Goal: Task Accomplishment & Management: Manage account settings

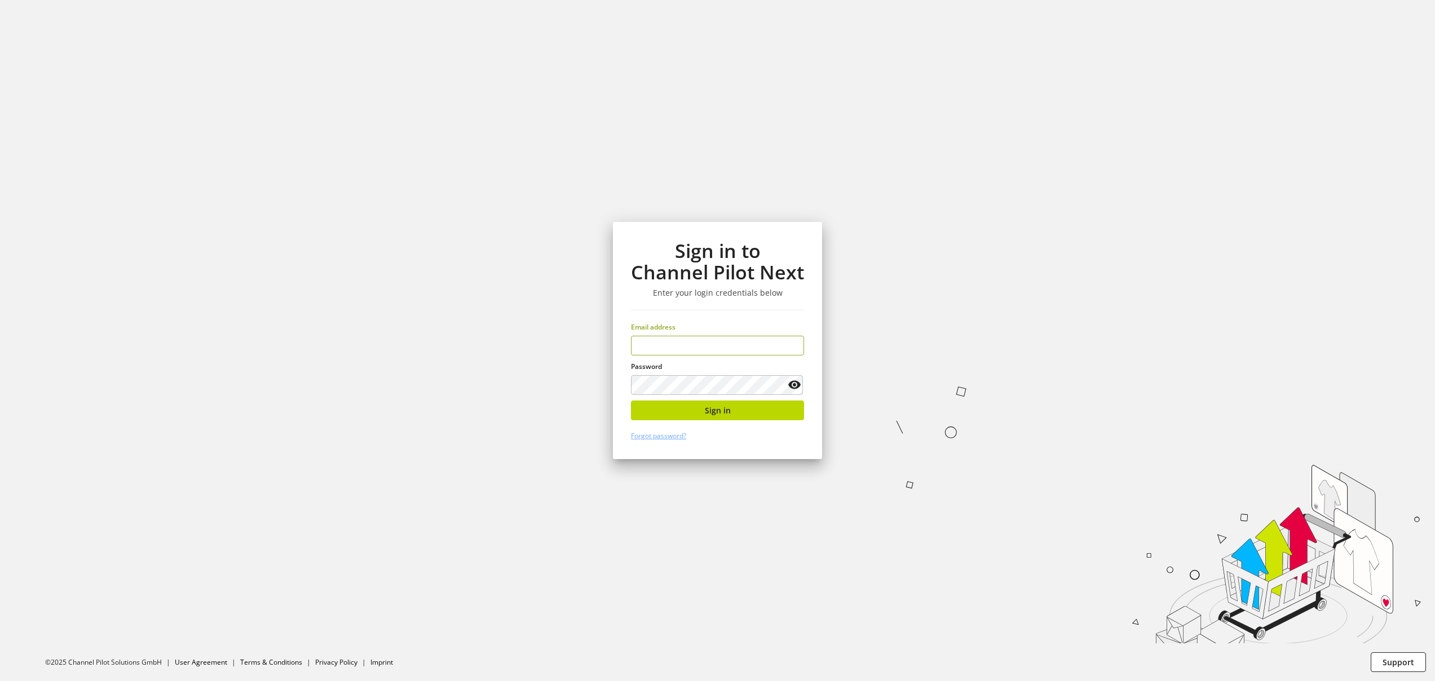
click at [711, 348] on input "email" at bounding box center [717, 346] width 173 height 20
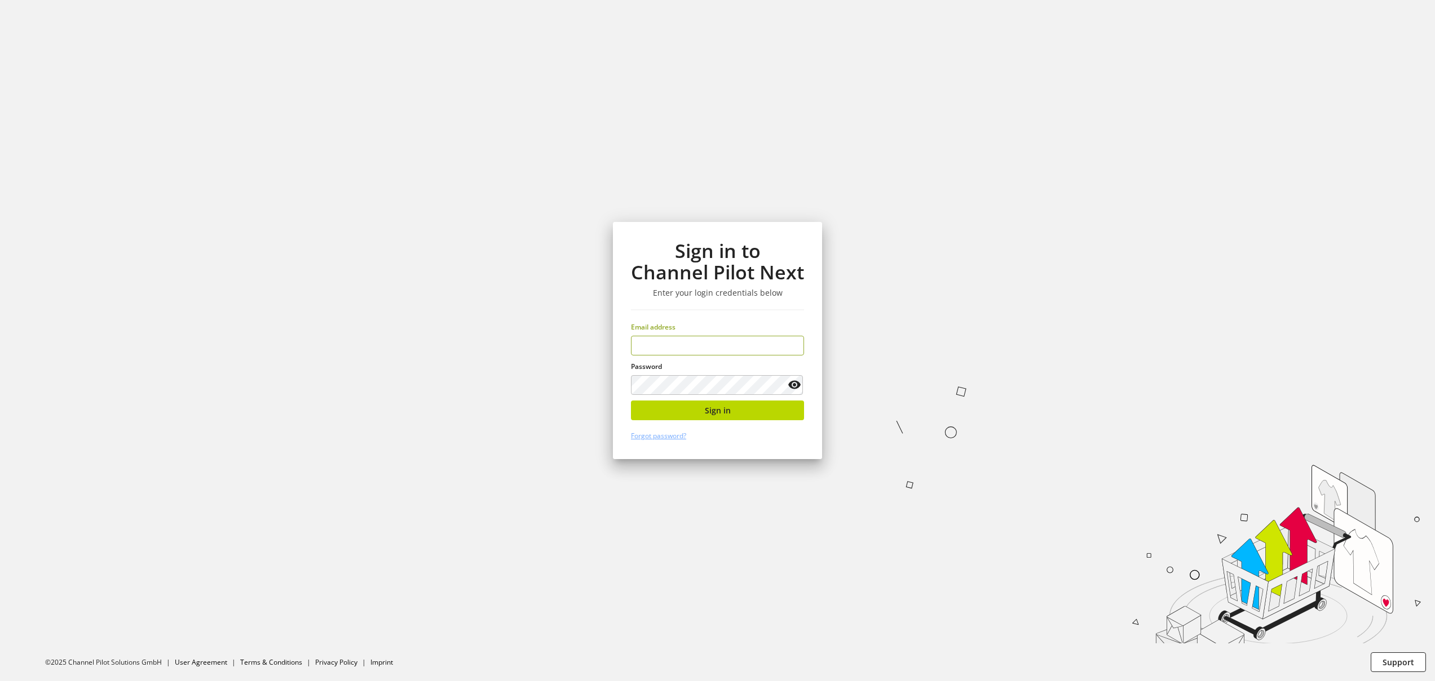
click at [711, 348] on input "email" at bounding box center [717, 346] width 173 height 20
type input "**********"
click at [768, 417] on button "Sign in" at bounding box center [717, 411] width 173 height 20
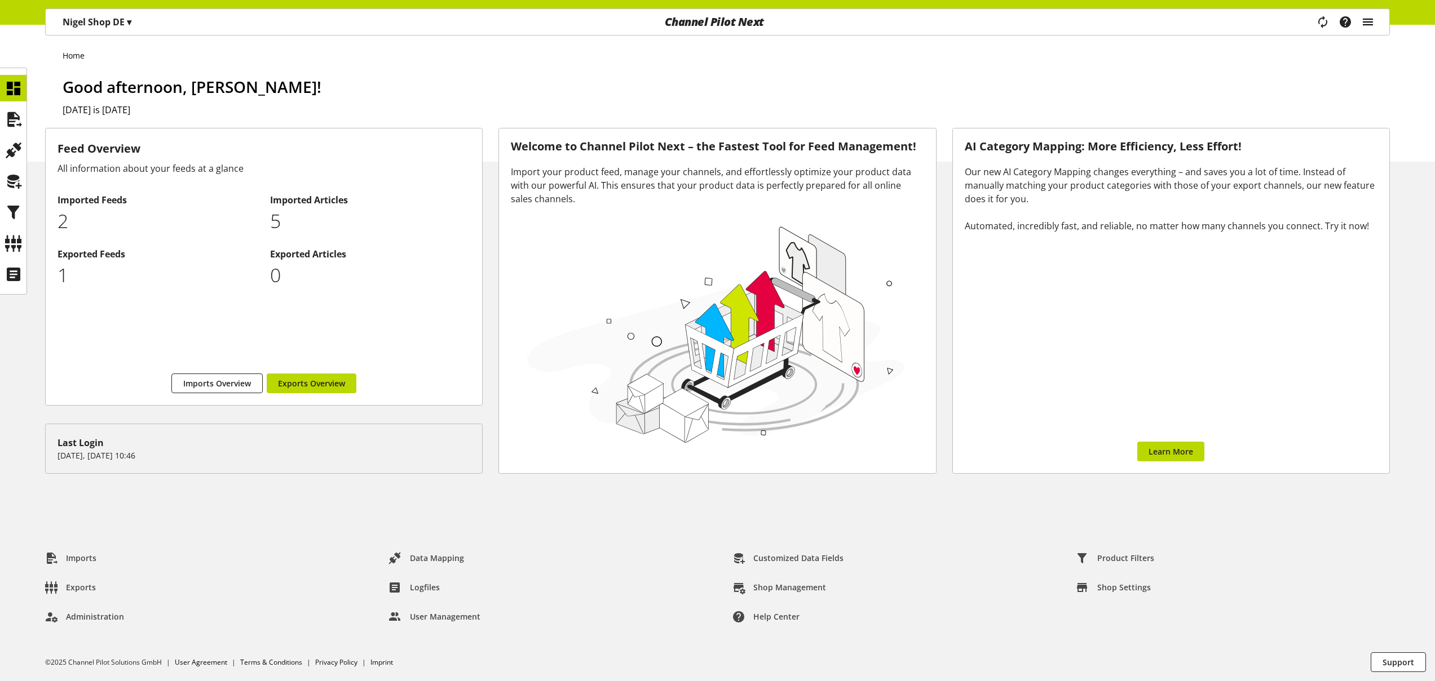
click at [1372, 24] on icon "main navigation" at bounding box center [1368, 22] width 14 height 20
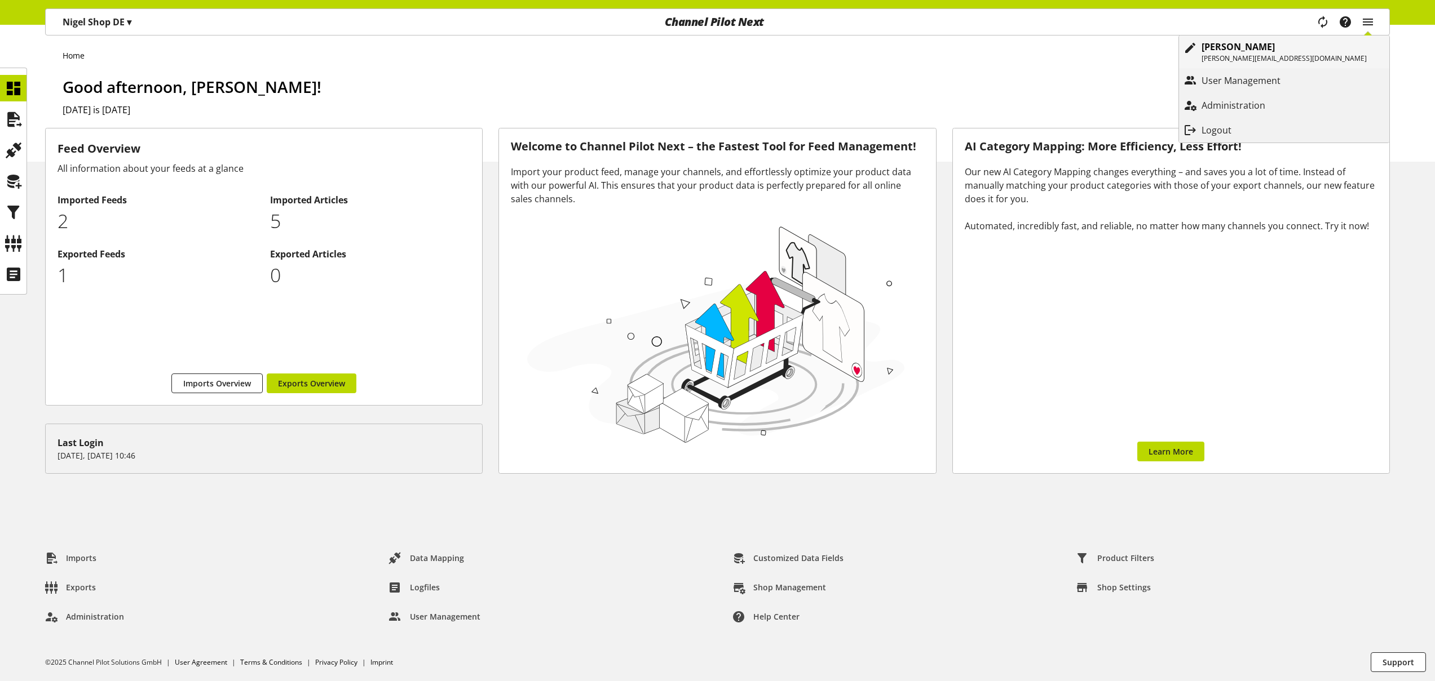
click at [1354, 52] on p "[PERSON_NAME]" at bounding box center [1283, 47] width 165 height 14
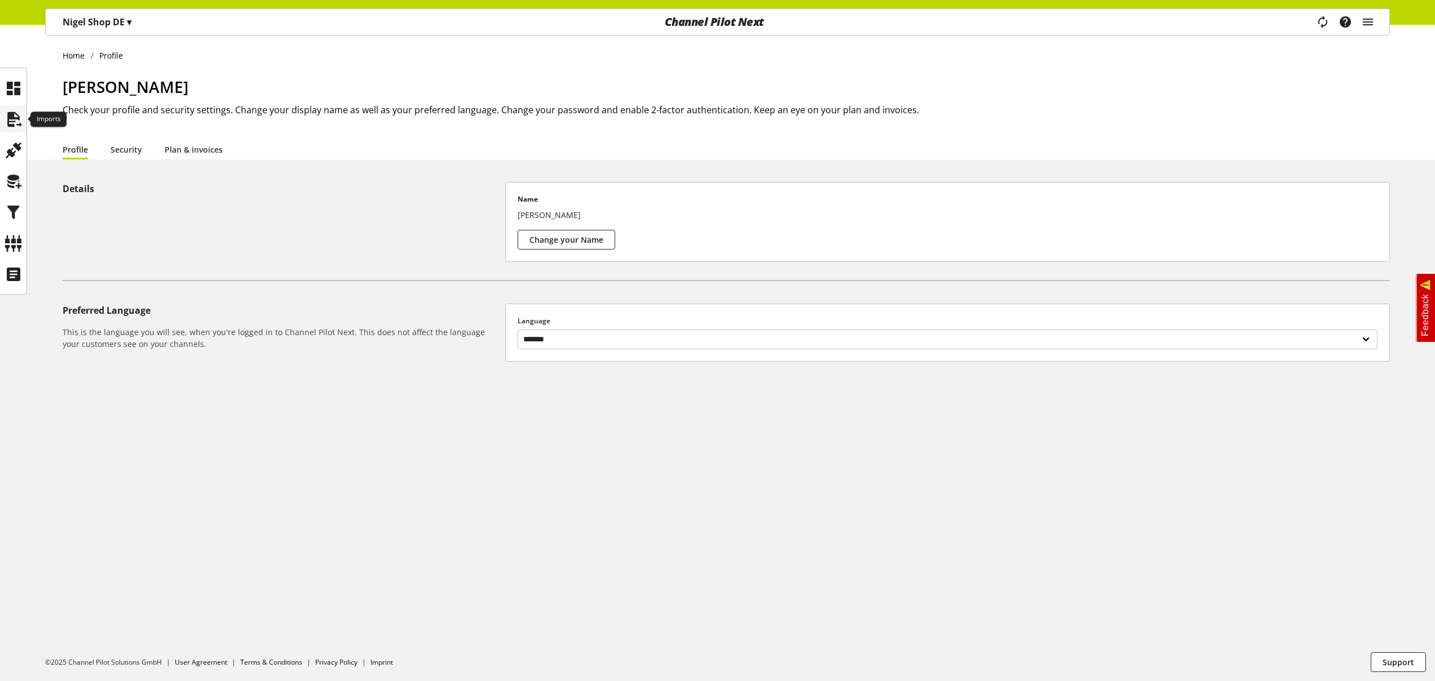
click at [18, 126] on icon at bounding box center [14, 119] width 18 height 23
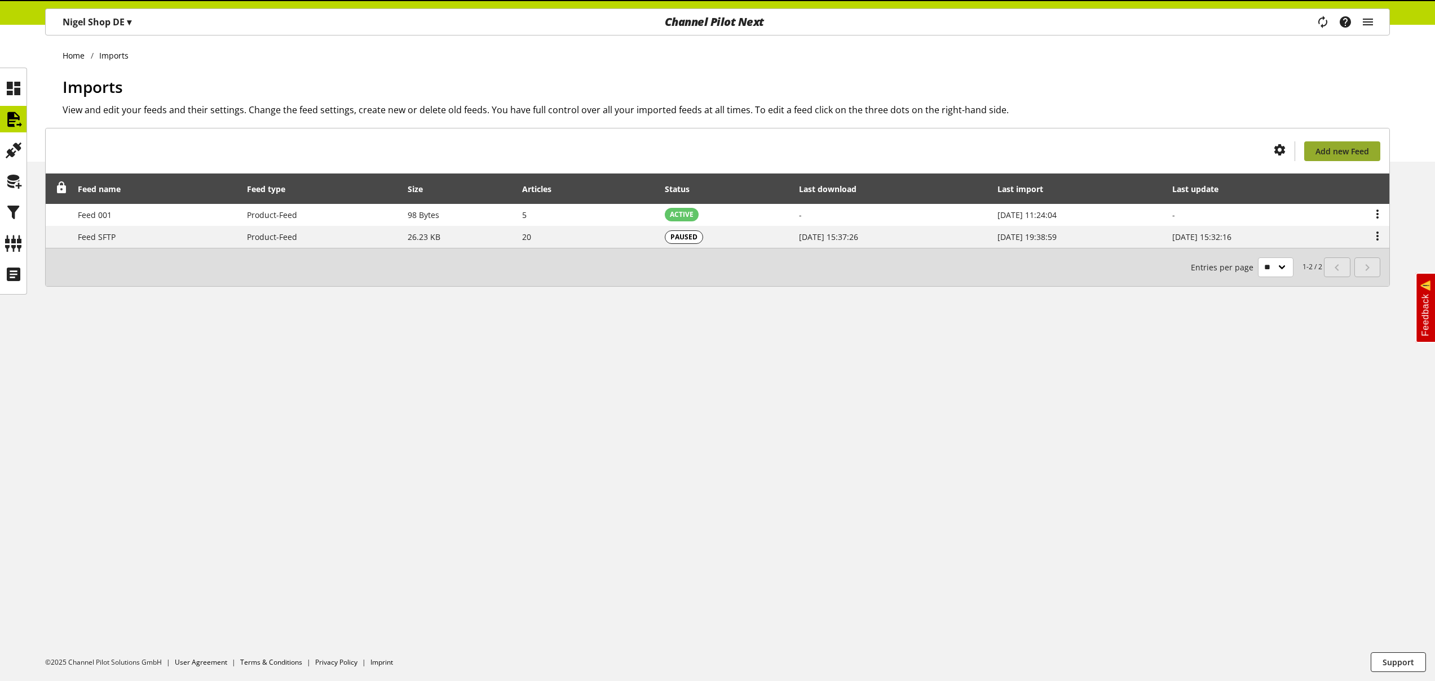
click at [1349, 153] on span "Add new Feed" at bounding box center [1342, 151] width 54 height 12
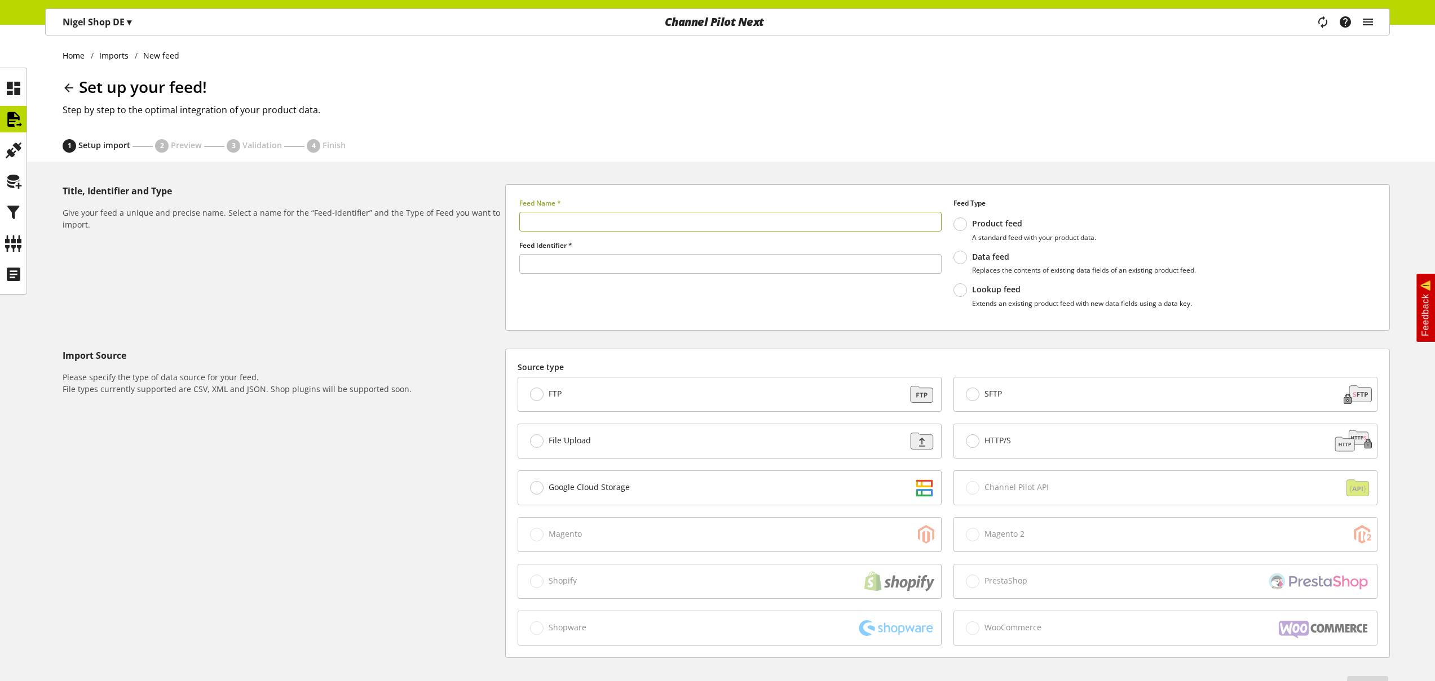
type input "******"
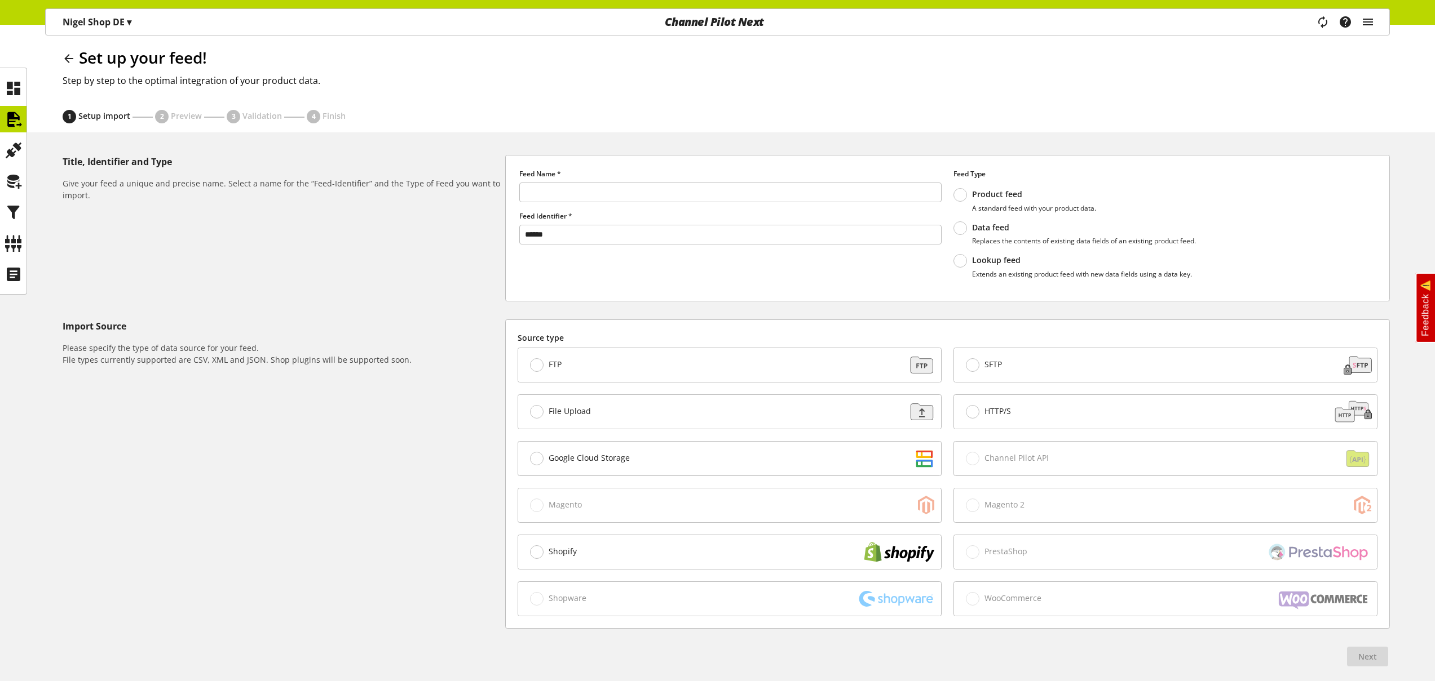
scroll to position [79, 0]
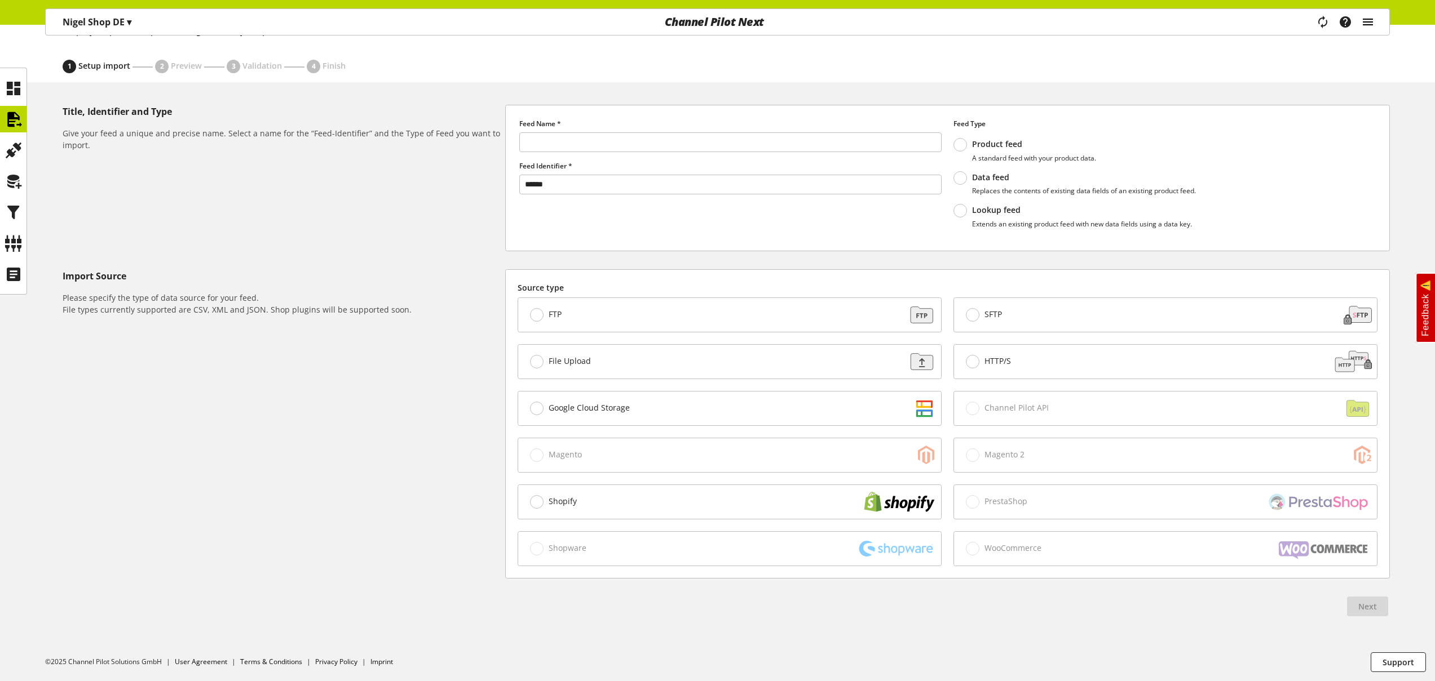
click at [1369, 22] on icon "main navigation" at bounding box center [1368, 22] width 14 height 20
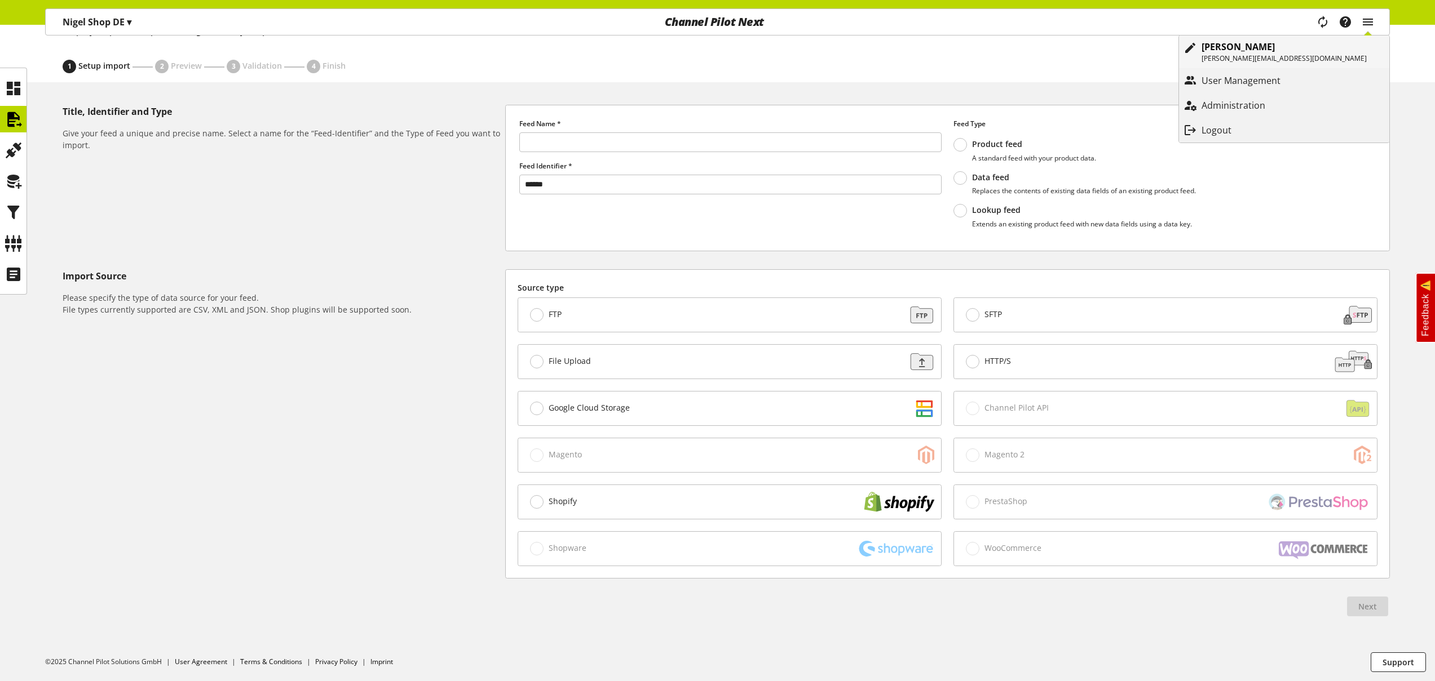
click at [1274, 45] on b "[PERSON_NAME]" at bounding box center [1237, 47] width 73 height 12
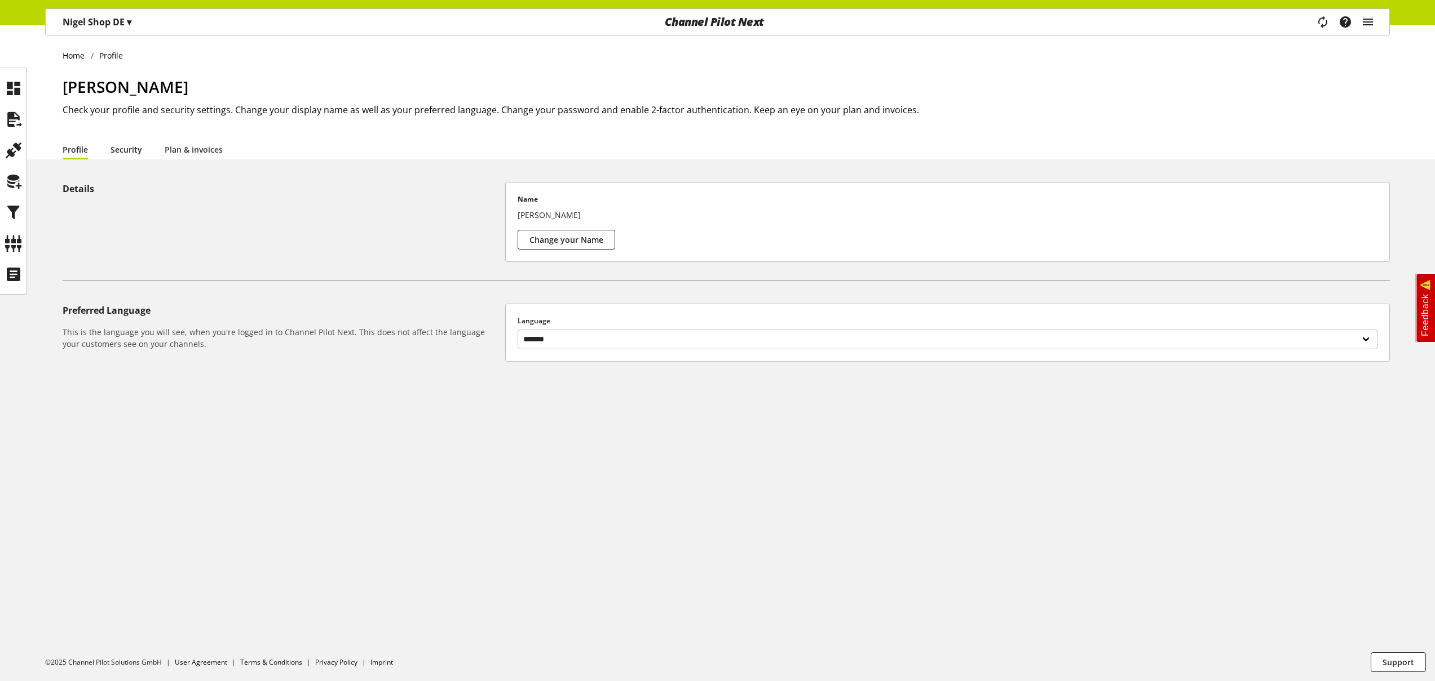
click at [127, 147] on link "Security" at bounding box center [126, 150] width 32 height 12
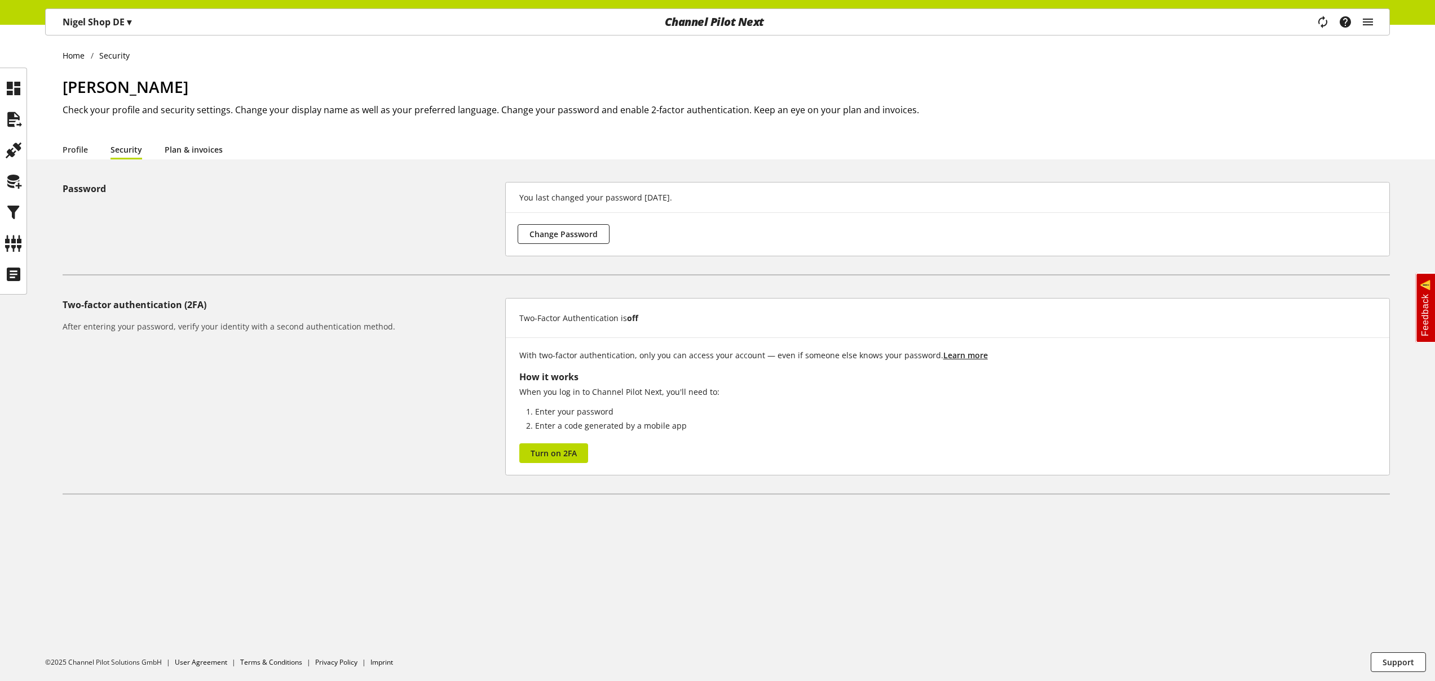
click at [196, 149] on link "Plan & invoices" at bounding box center [194, 150] width 58 height 12
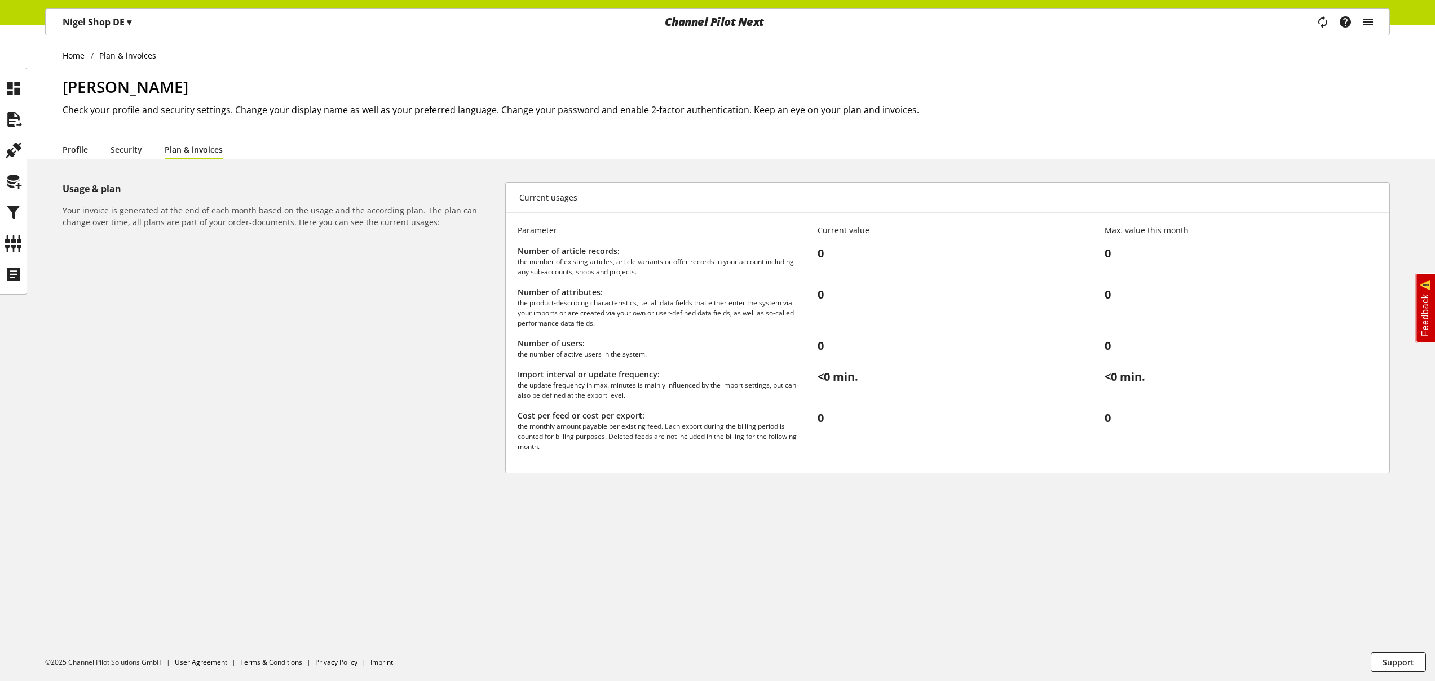
click at [87, 152] on link "Profile" at bounding box center [75, 150] width 25 height 12
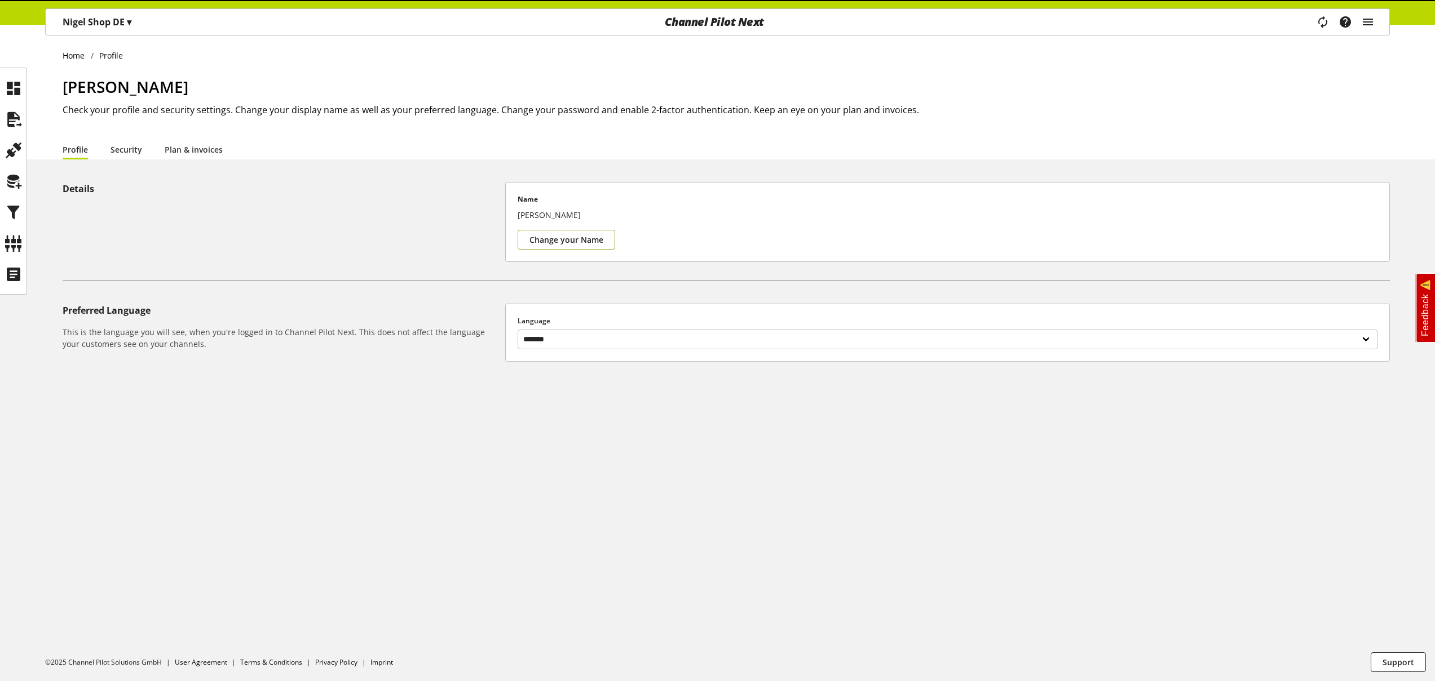
click at [557, 246] on button "Change your Name" at bounding box center [566, 240] width 98 height 20
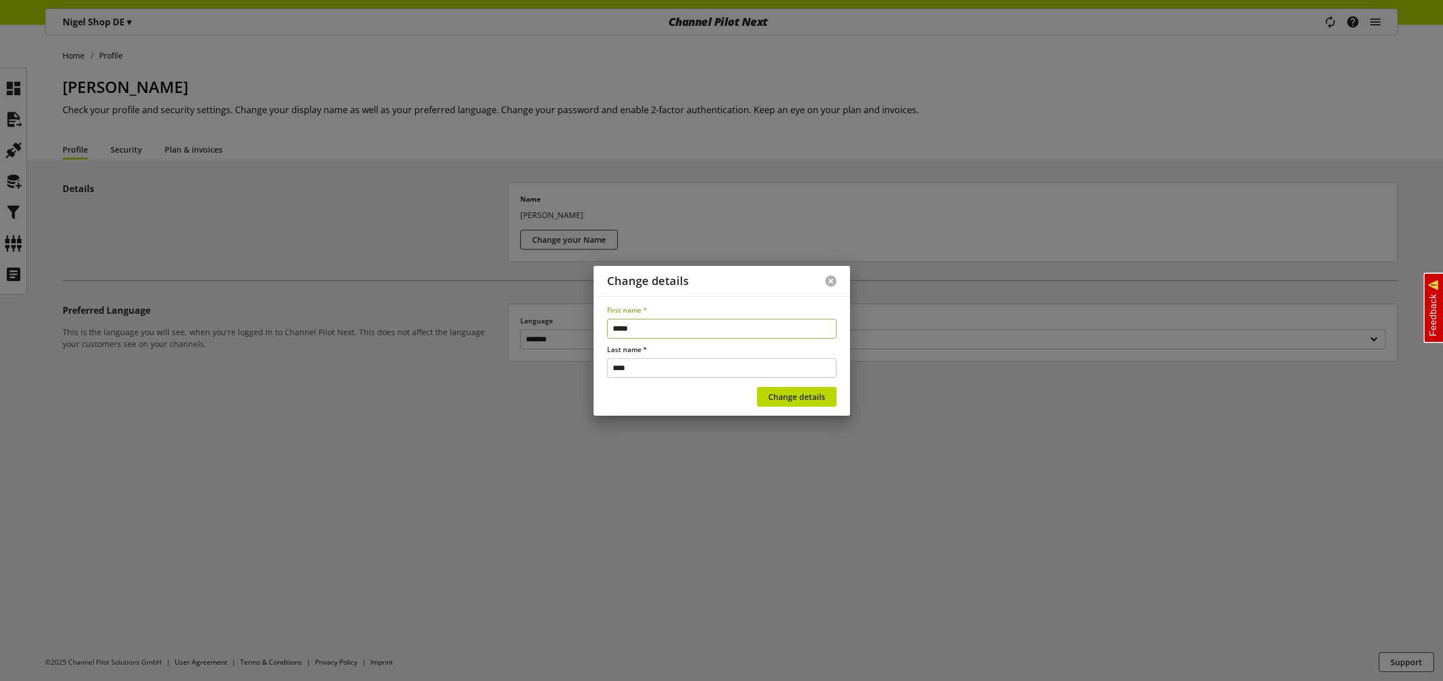
click at [833, 281] on button at bounding box center [830, 281] width 11 height 11
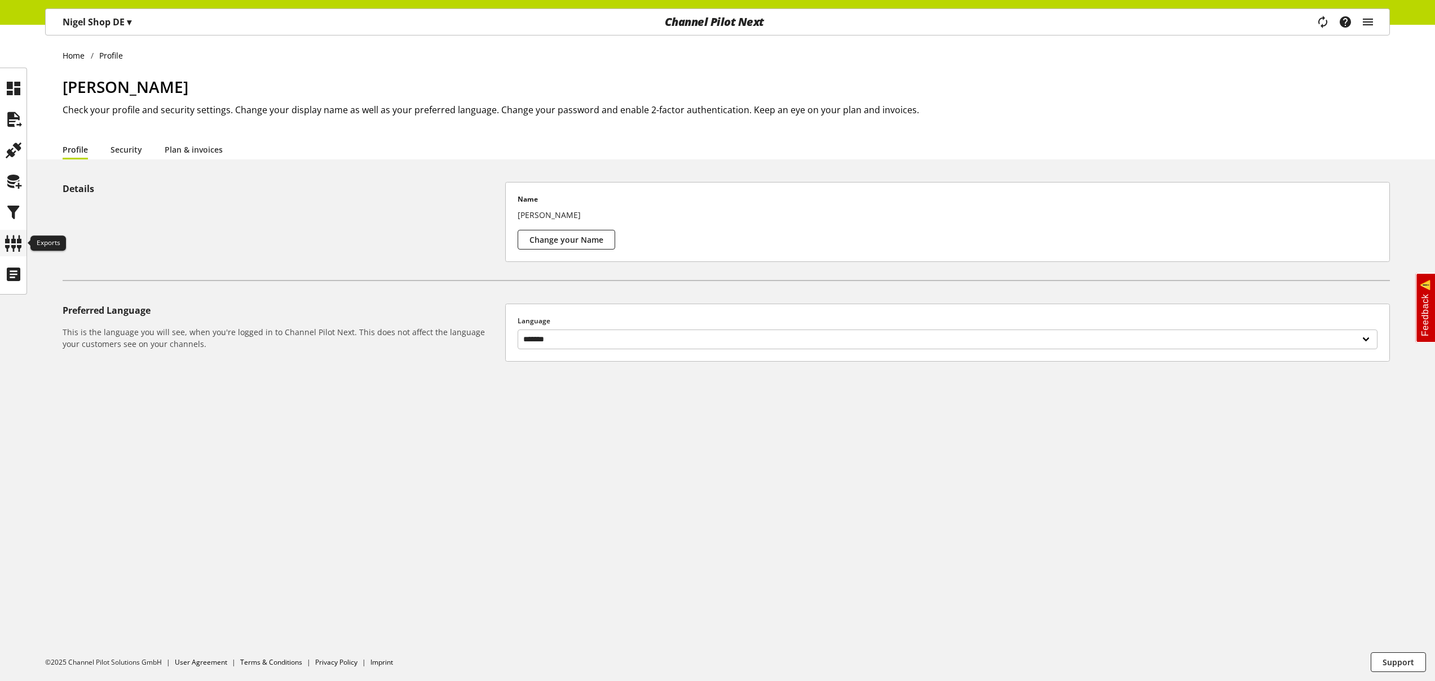
click at [14, 245] on icon at bounding box center [14, 243] width 18 height 23
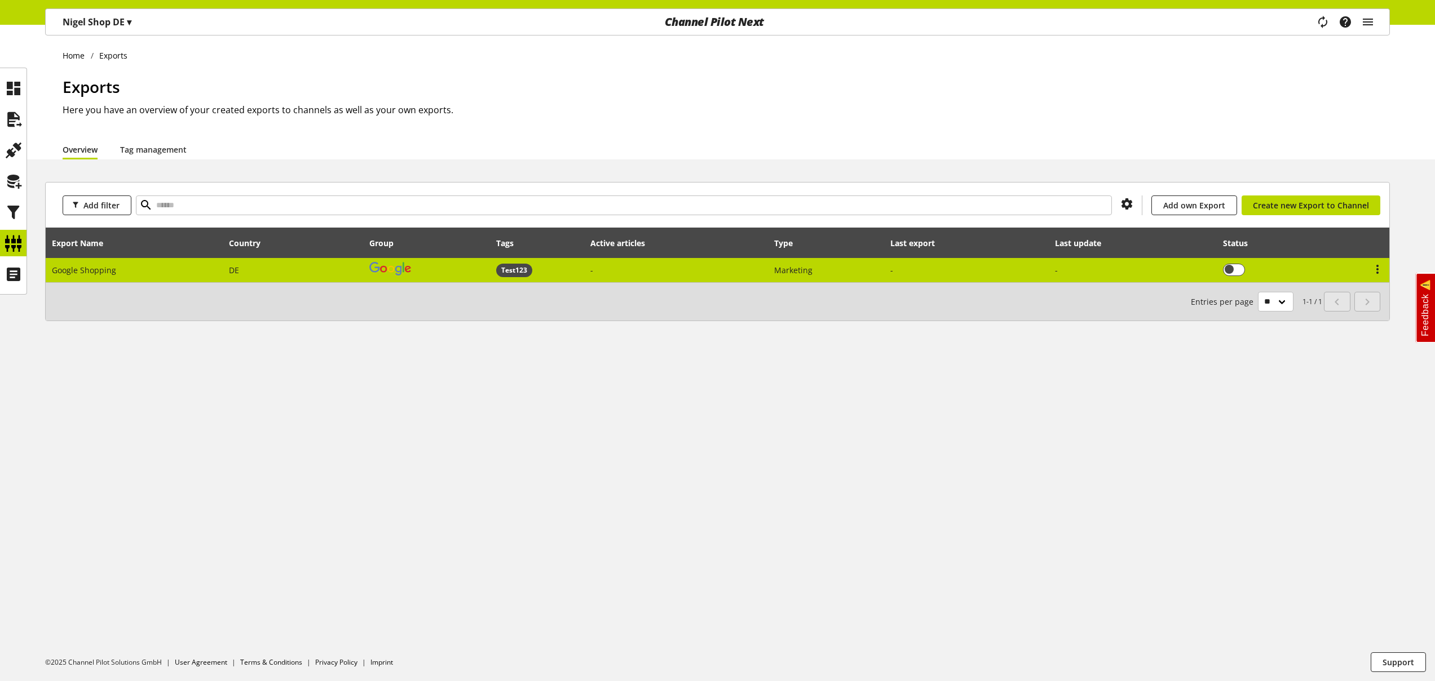
click at [376, 268] on div at bounding box center [390, 270] width 42 height 16
select select "********"
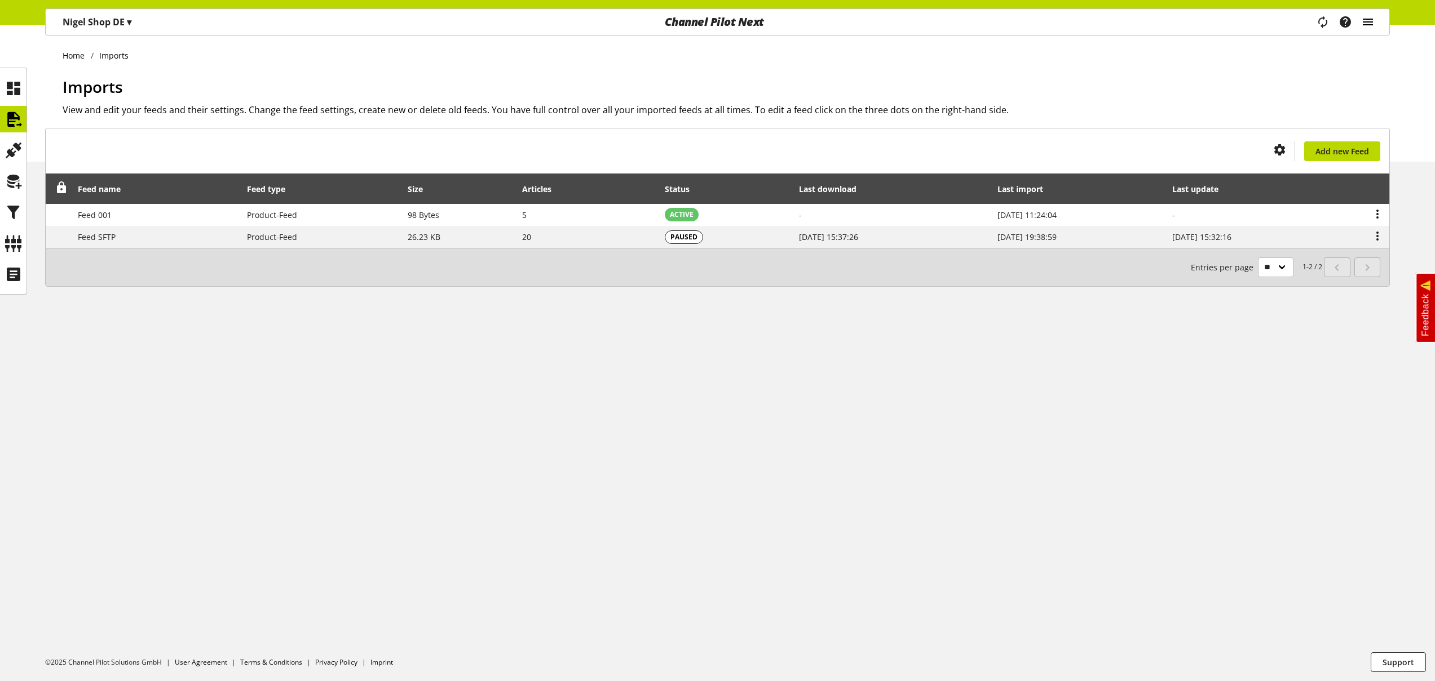
click at [1372, 24] on icon "main navigation" at bounding box center [1368, 22] width 14 height 20
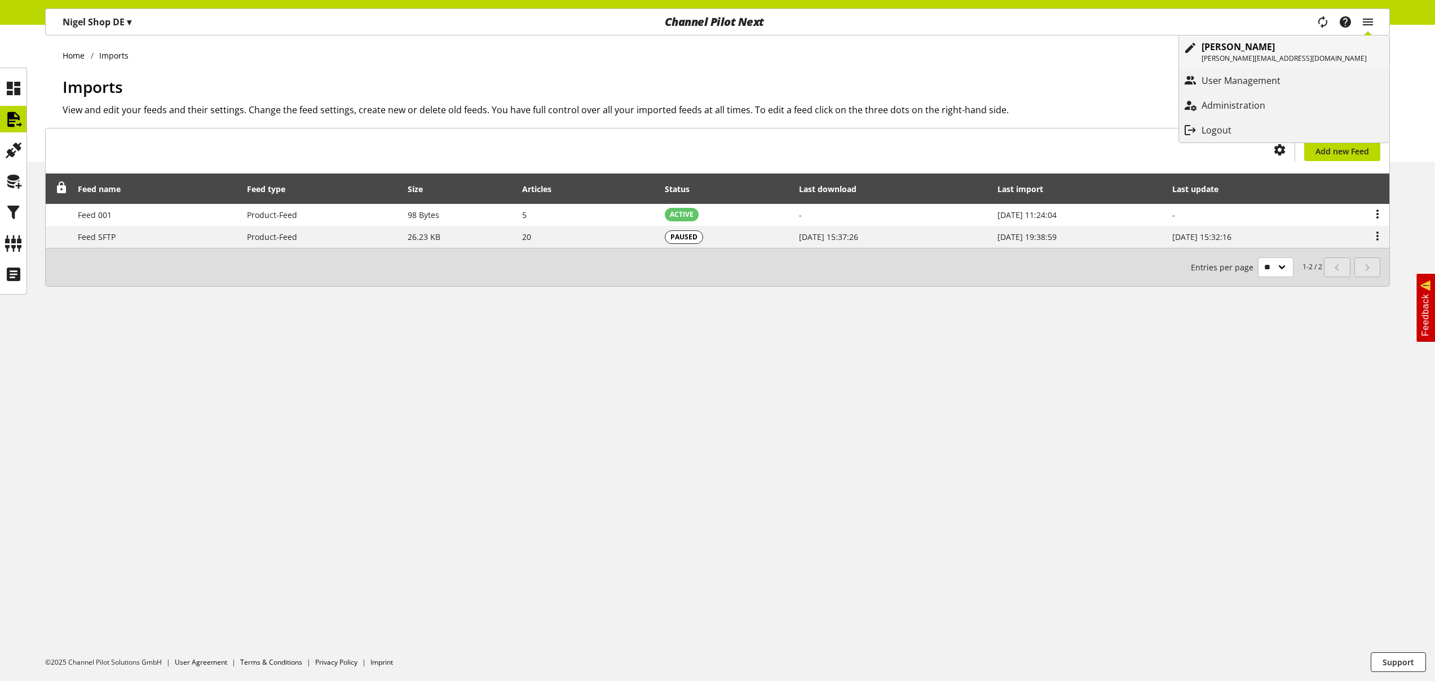
click at [1320, 55] on p "[PERSON_NAME][EMAIL_ADDRESS][DOMAIN_NAME]" at bounding box center [1283, 59] width 165 height 10
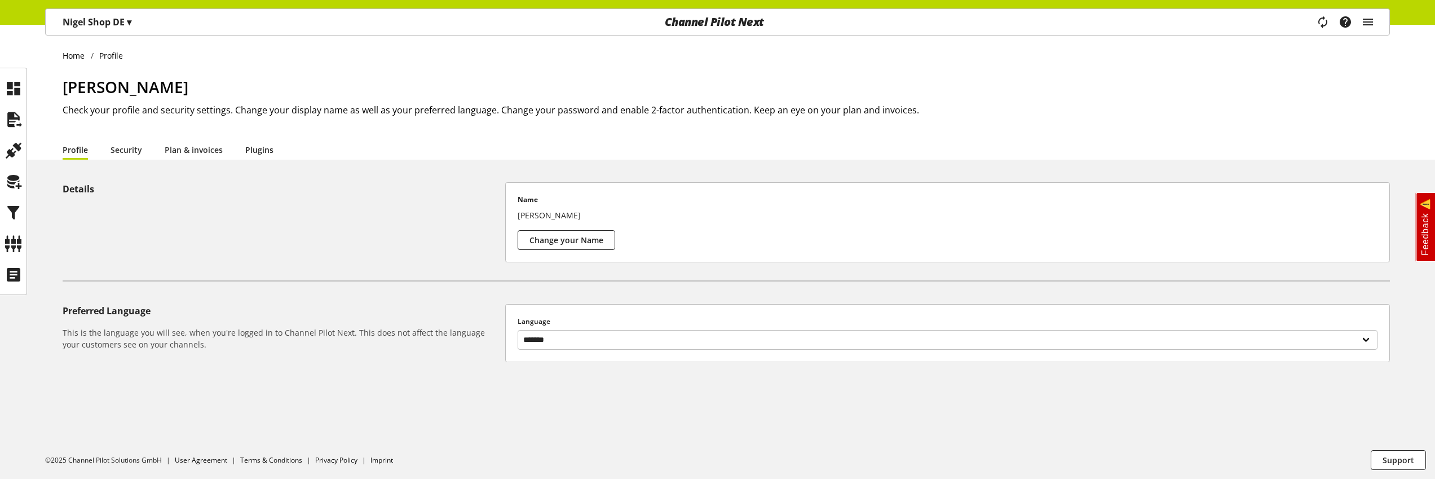
click at [264, 151] on link "Plugins" at bounding box center [259, 150] width 28 height 12
click at [192, 146] on link "Plan & invoices" at bounding box center [194, 150] width 58 height 12
